Goal: Navigation & Orientation: Understand site structure

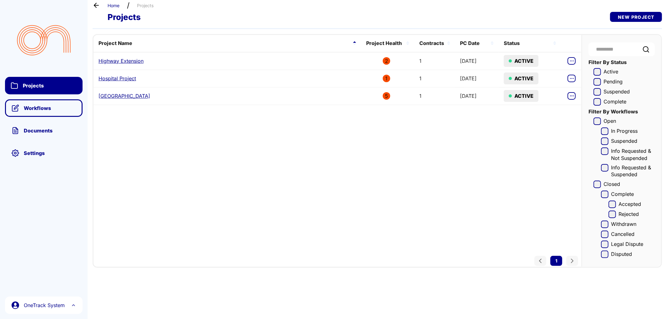
click at [35, 107] on span "Workflows" at bounding box center [49, 108] width 53 height 6
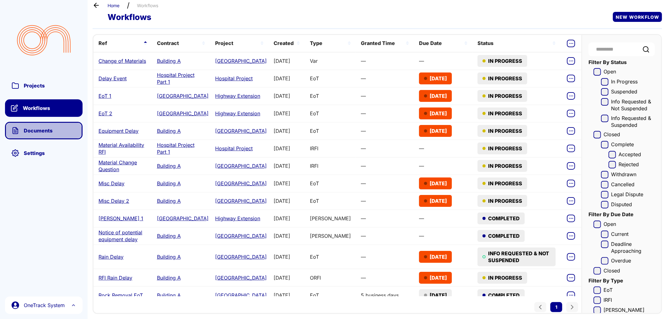
click at [39, 133] on span "Documents" at bounding box center [49, 131] width 53 height 6
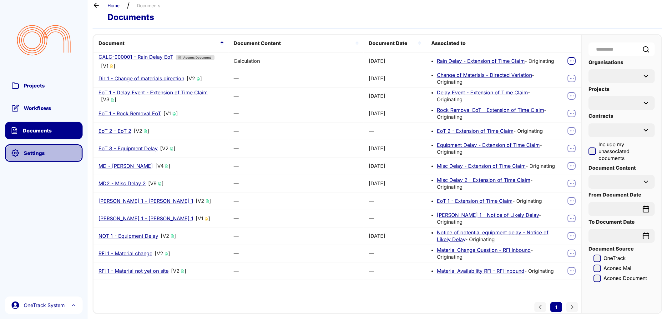
click at [38, 157] on span "Settings" at bounding box center [44, 153] width 76 height 20
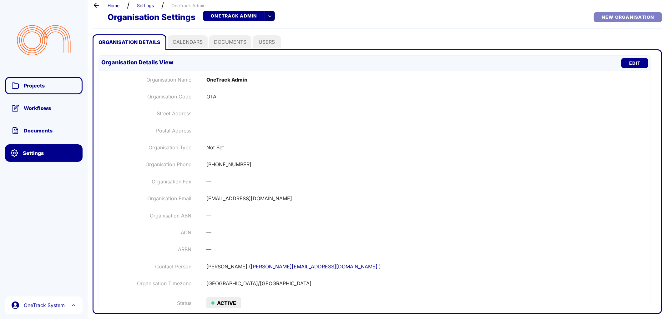
click at [40, 84] on span "Projects" at bounding box center [49, 86] width 53 height 6
